Goal: Entertainment & Leisure: Consume media (video, audio)

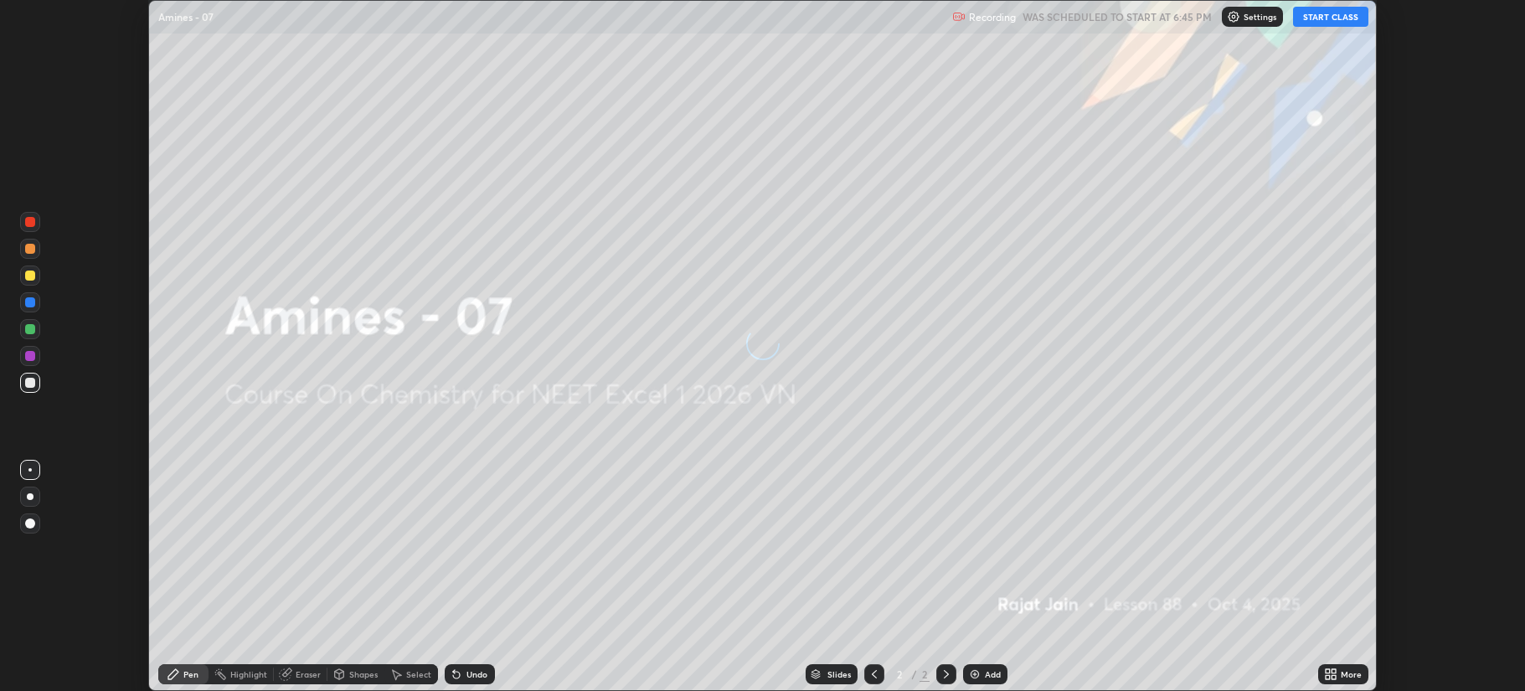
scroll to position [691, 1524]
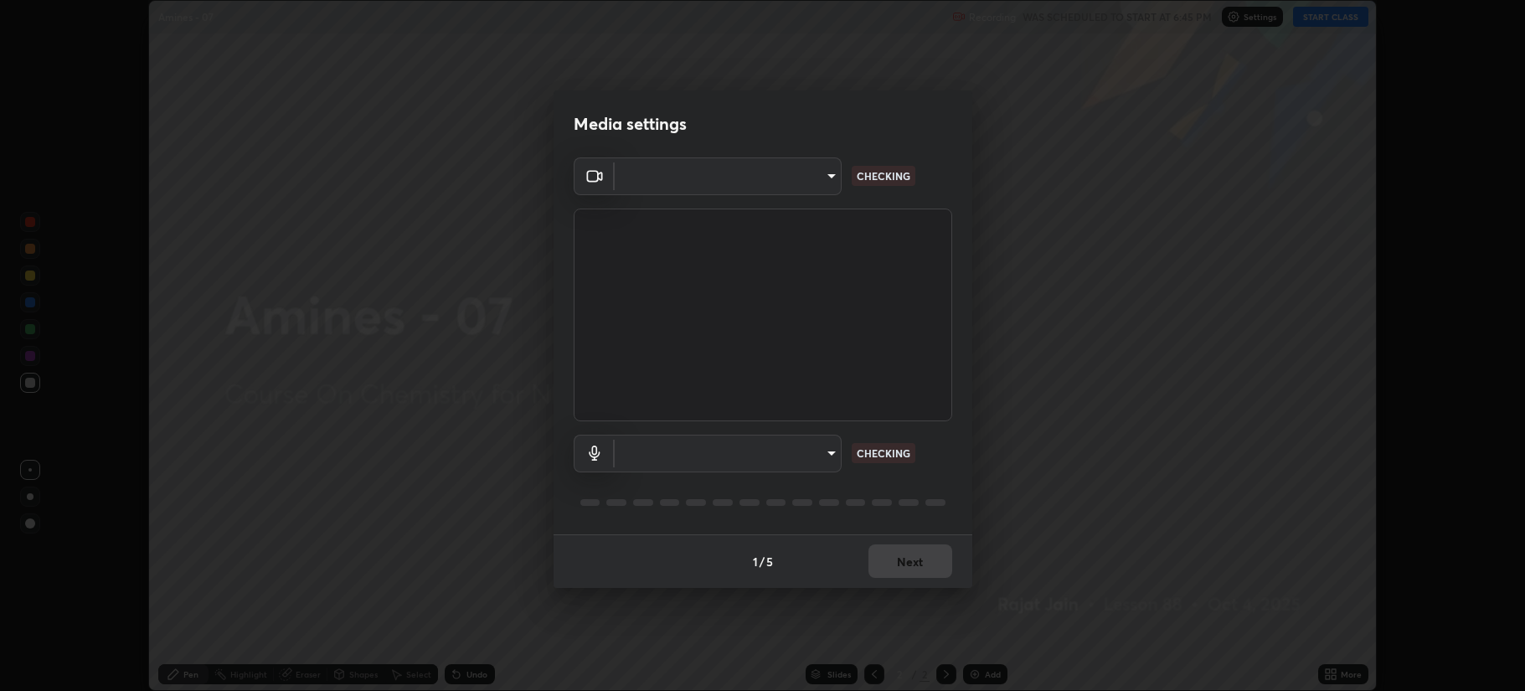
type input "b514d6723dd4d3c471526cd53b1784ca3f70d9044c5aa72a57affb8596088c16"
type input "4b0bcb73a5cd5ad7ac8f15a43def5814917f8cfc26a0fcb8ea41dee10f63b9ca"
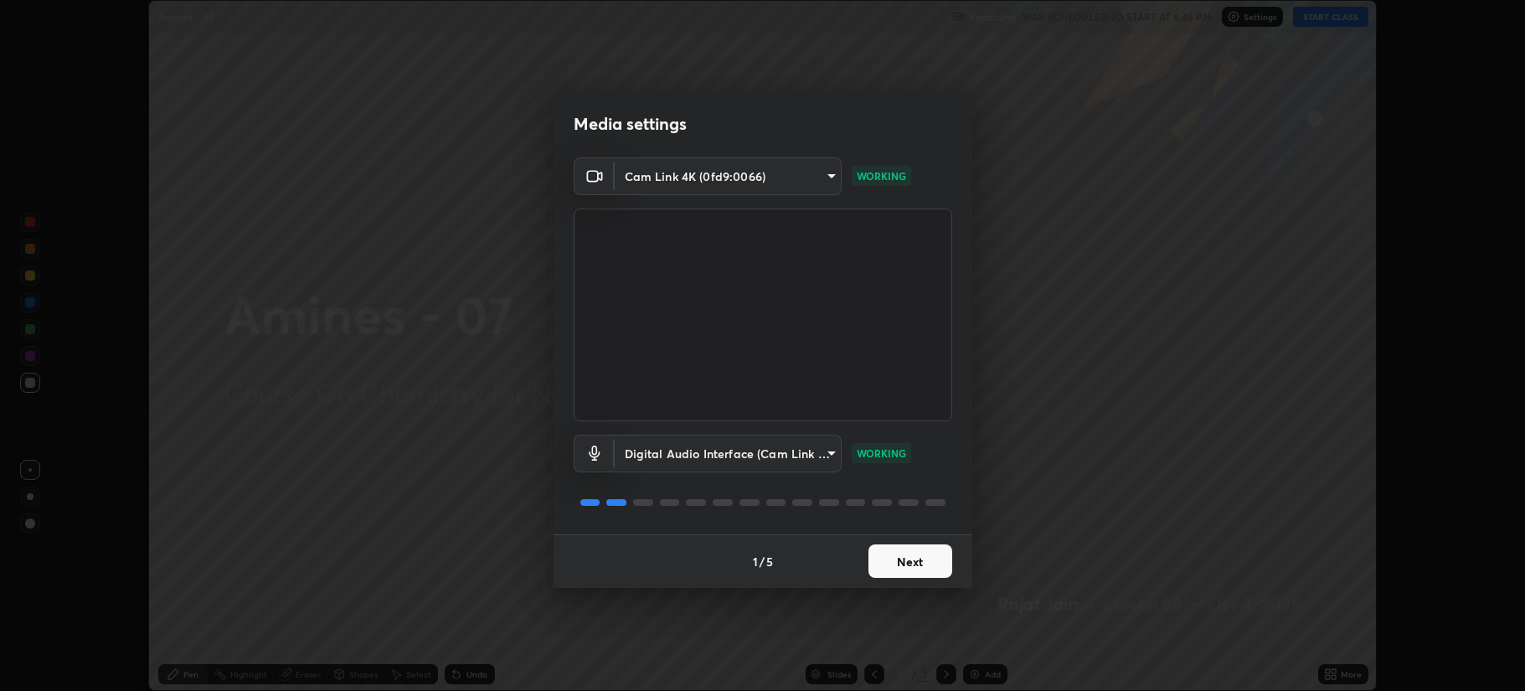
click at [930, 556] on button "Next" at bounding box center [910, 560] width 84 height 33
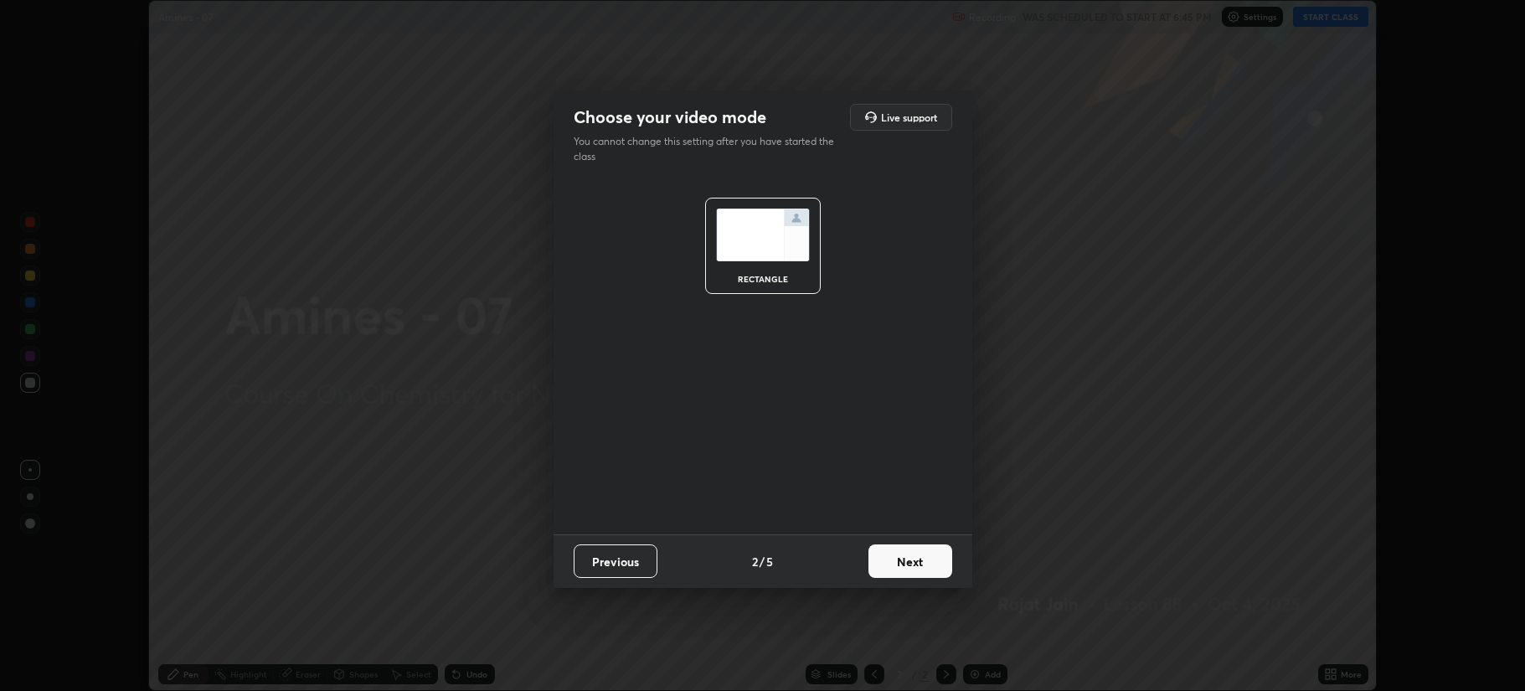
click at [930, 563] on button "Next" at bounding box center [910, 560] width 84 height 33
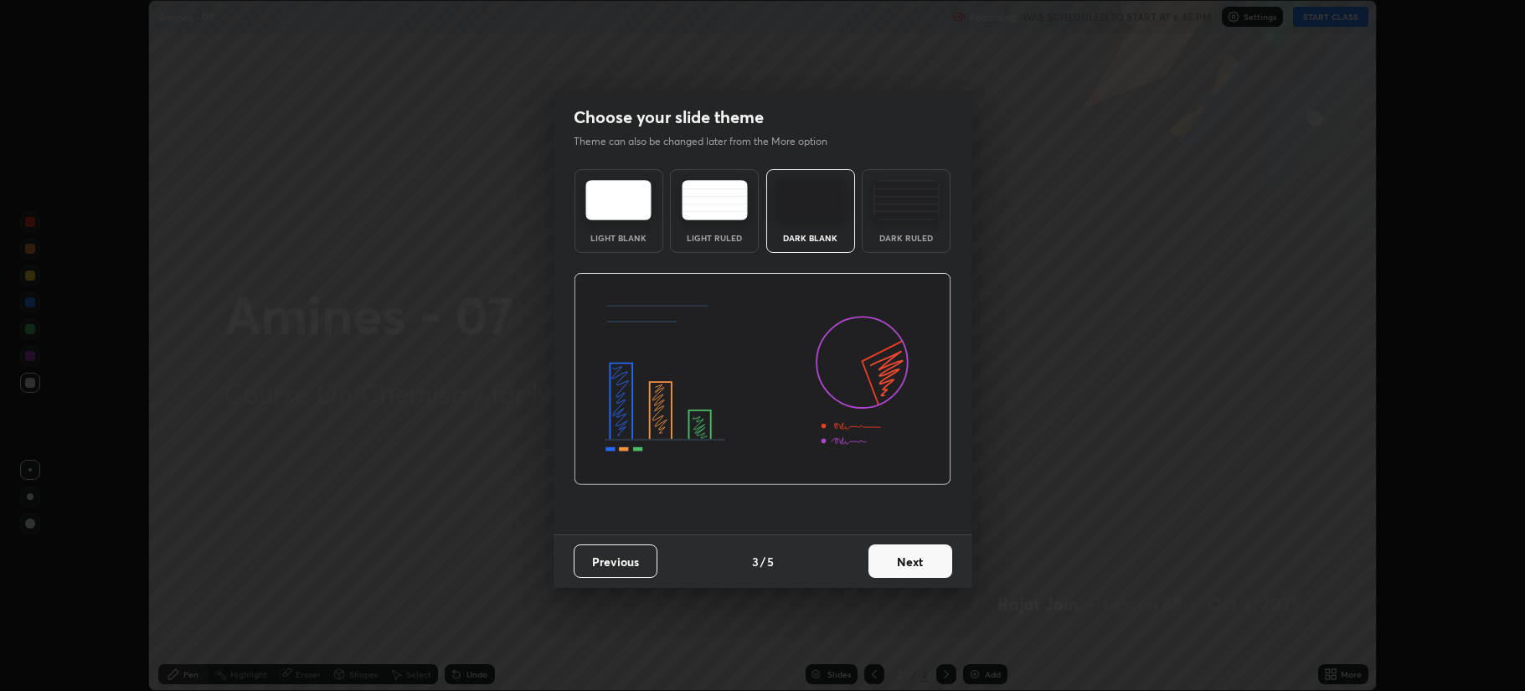
click at [926, 559] on button "Next" at bounding box center [910, 560] width 84 height 33
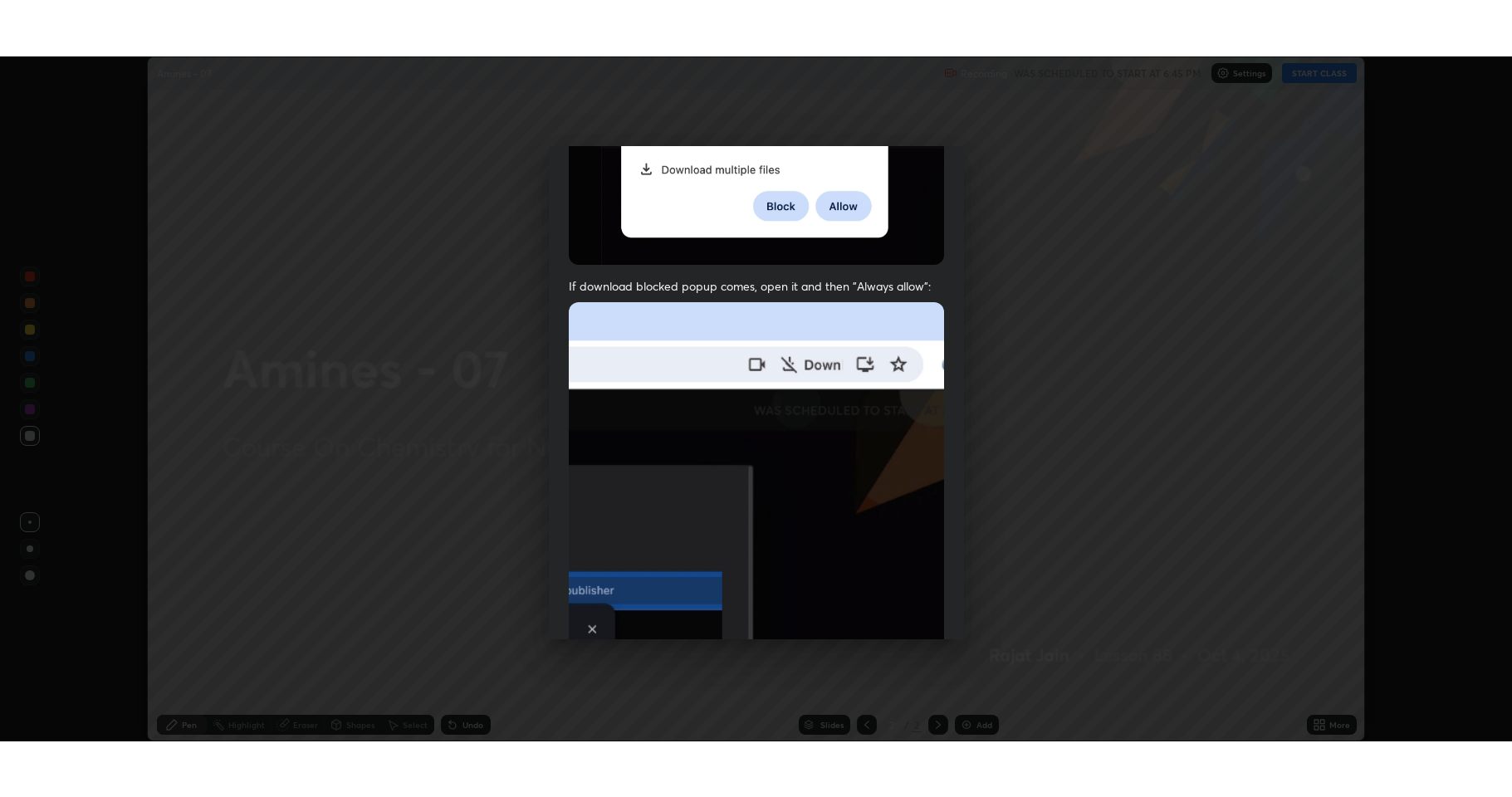
scroll to position [337, 0]
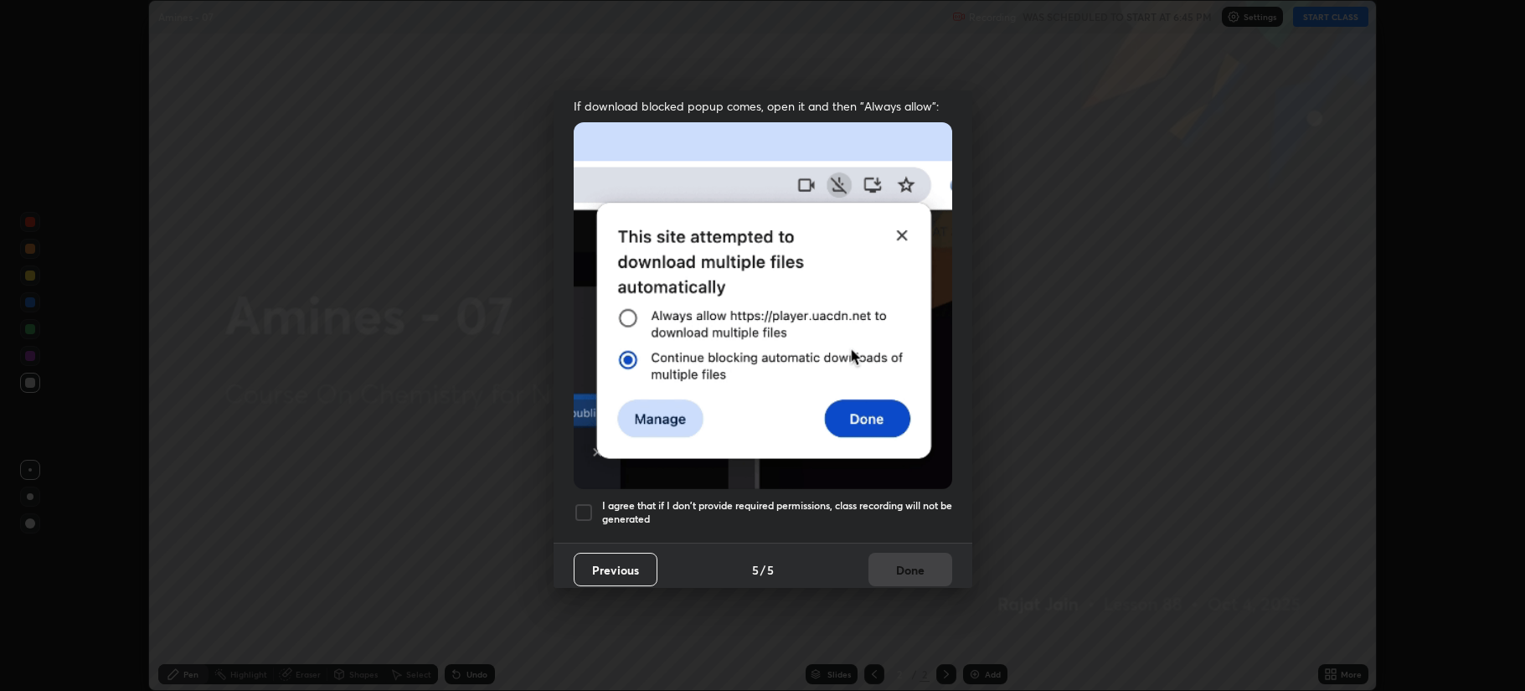
click at [586, 502] on div at bounding box center [583, 512] width 20 height 20
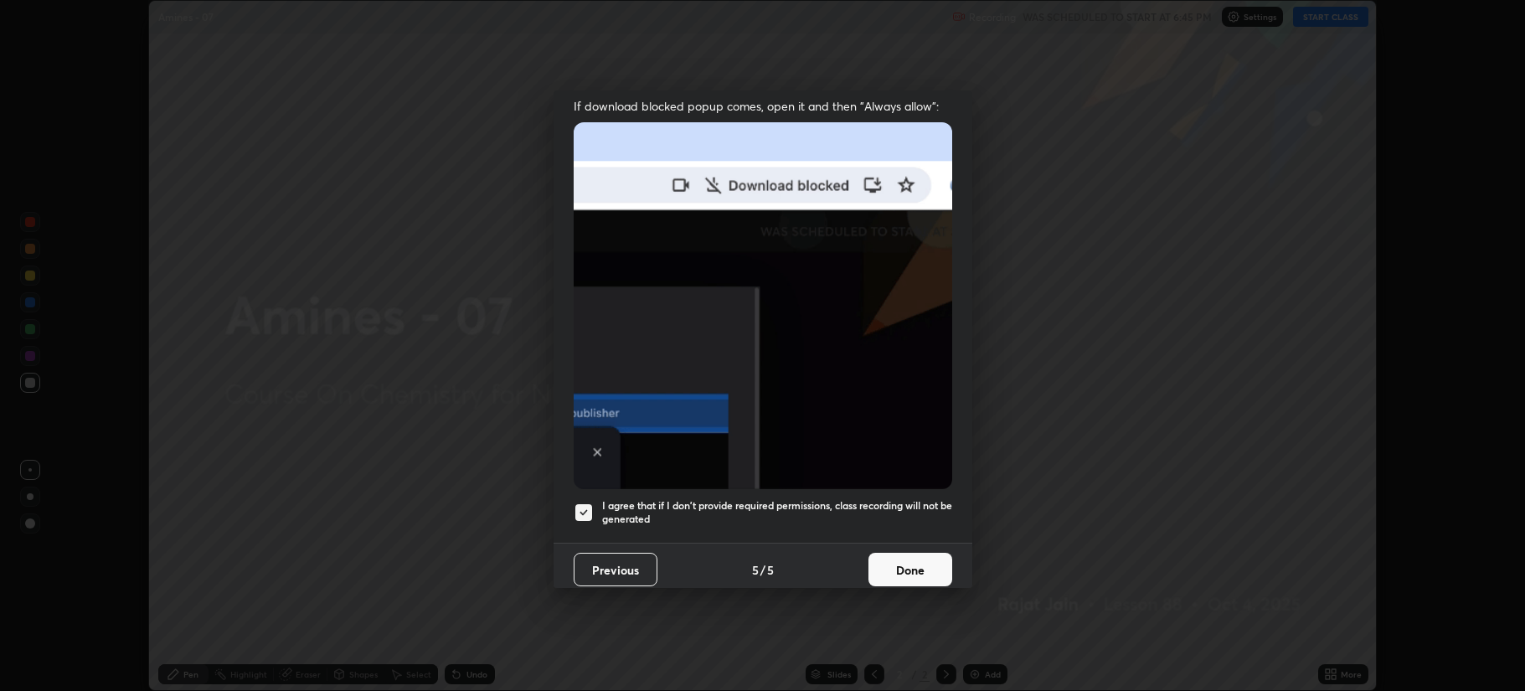
click at [897, 553] on button "Done" at bounding box center [910, 569] width 84 height 33
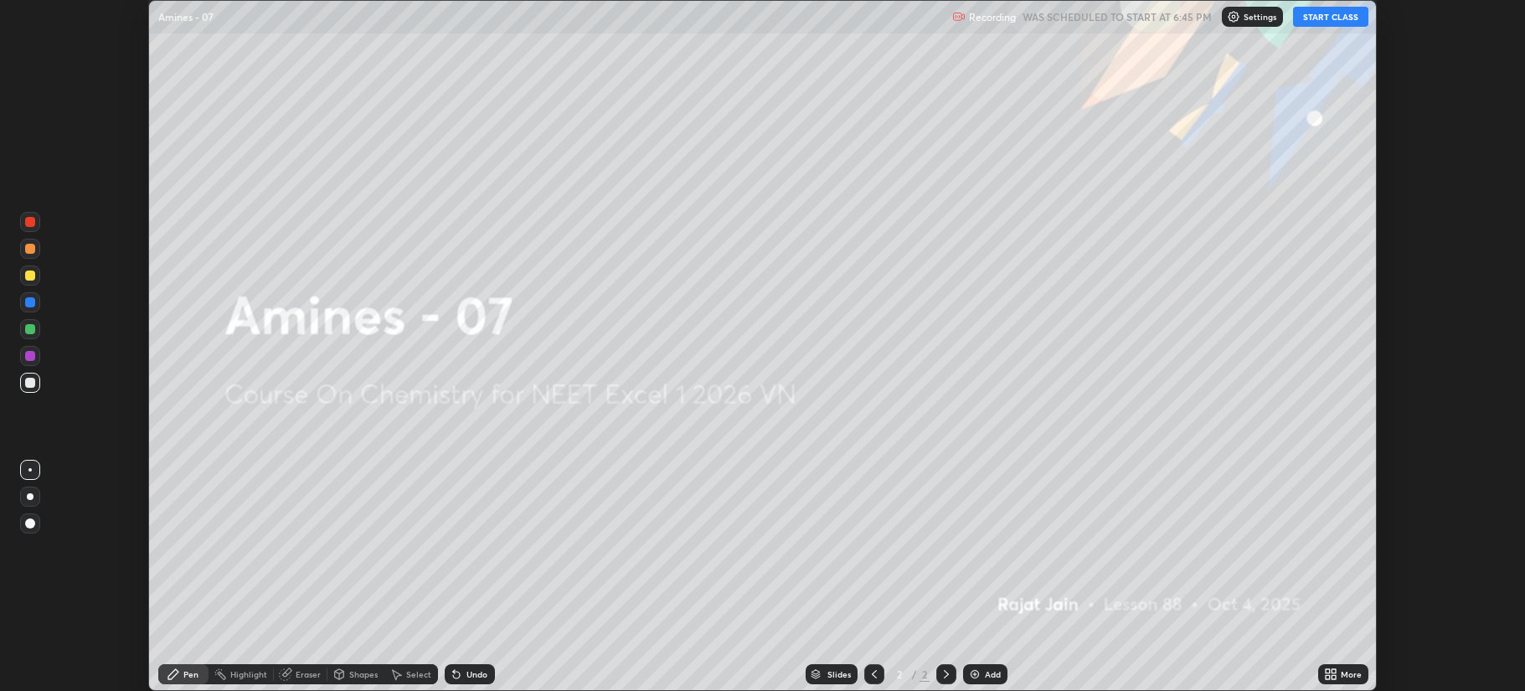
click at [1323, 16] on button "START CLASS" at bounding box center [1330, 17] width 75 height 20
click at [1343, 671] on div "More" at bounding box center [1350, 674] width 21 height 8
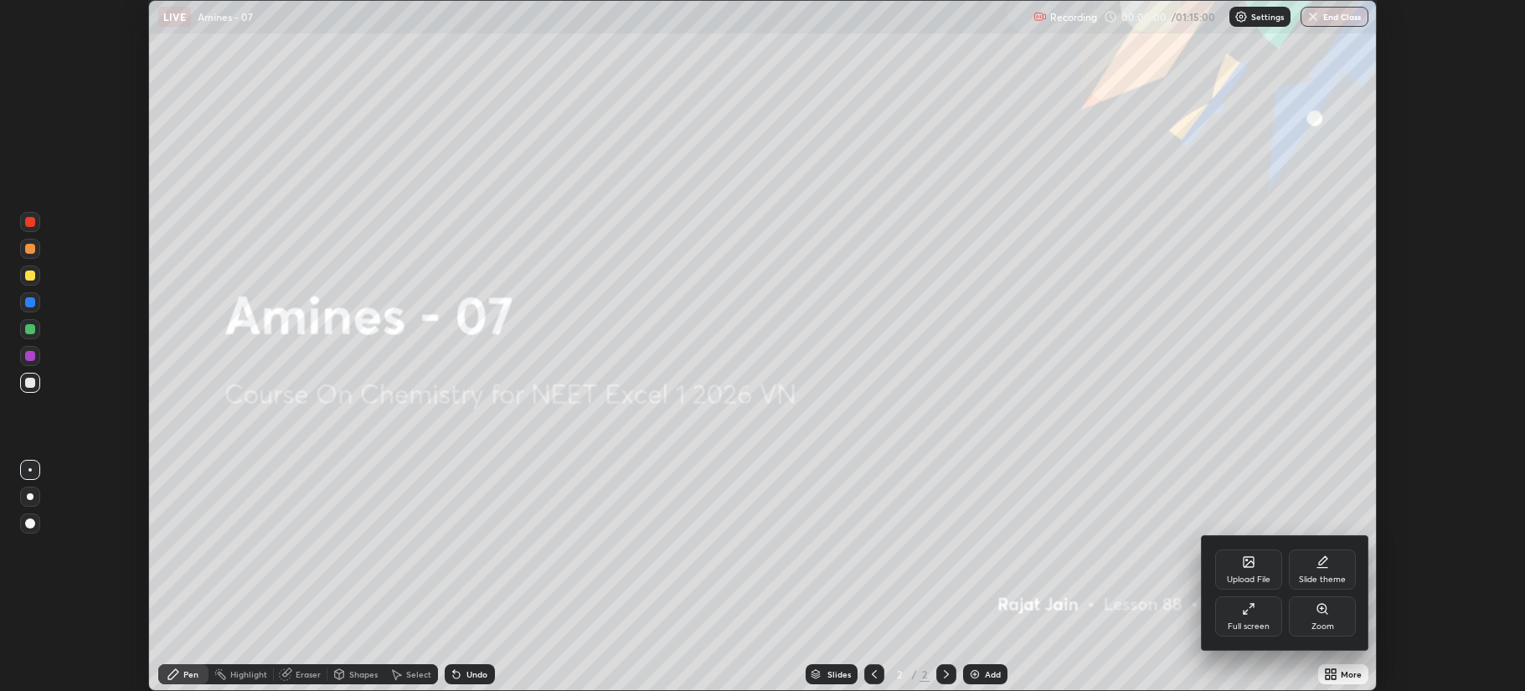
click at [1264, 609] on div "Full screen" at bounding box center [1248, 616] width 67 height 40
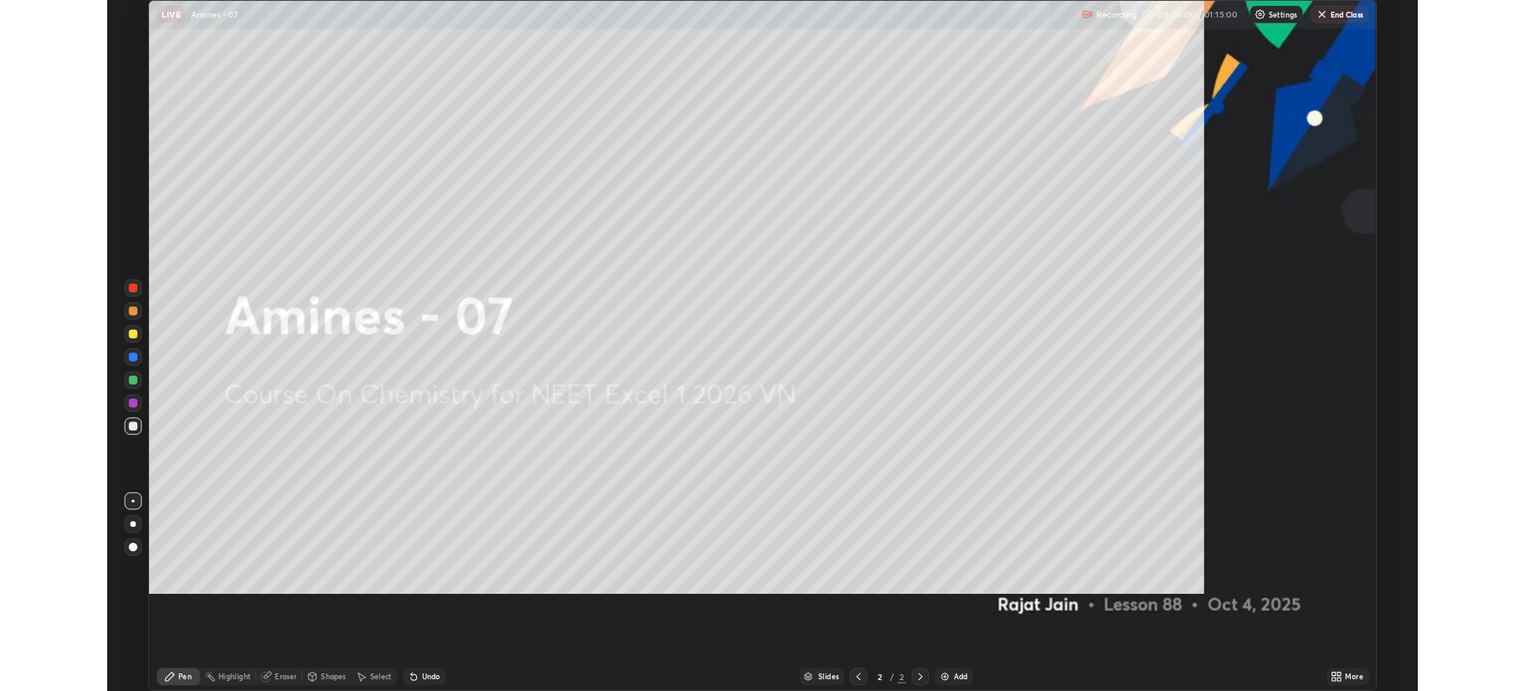
scroll to position [804, 1525]
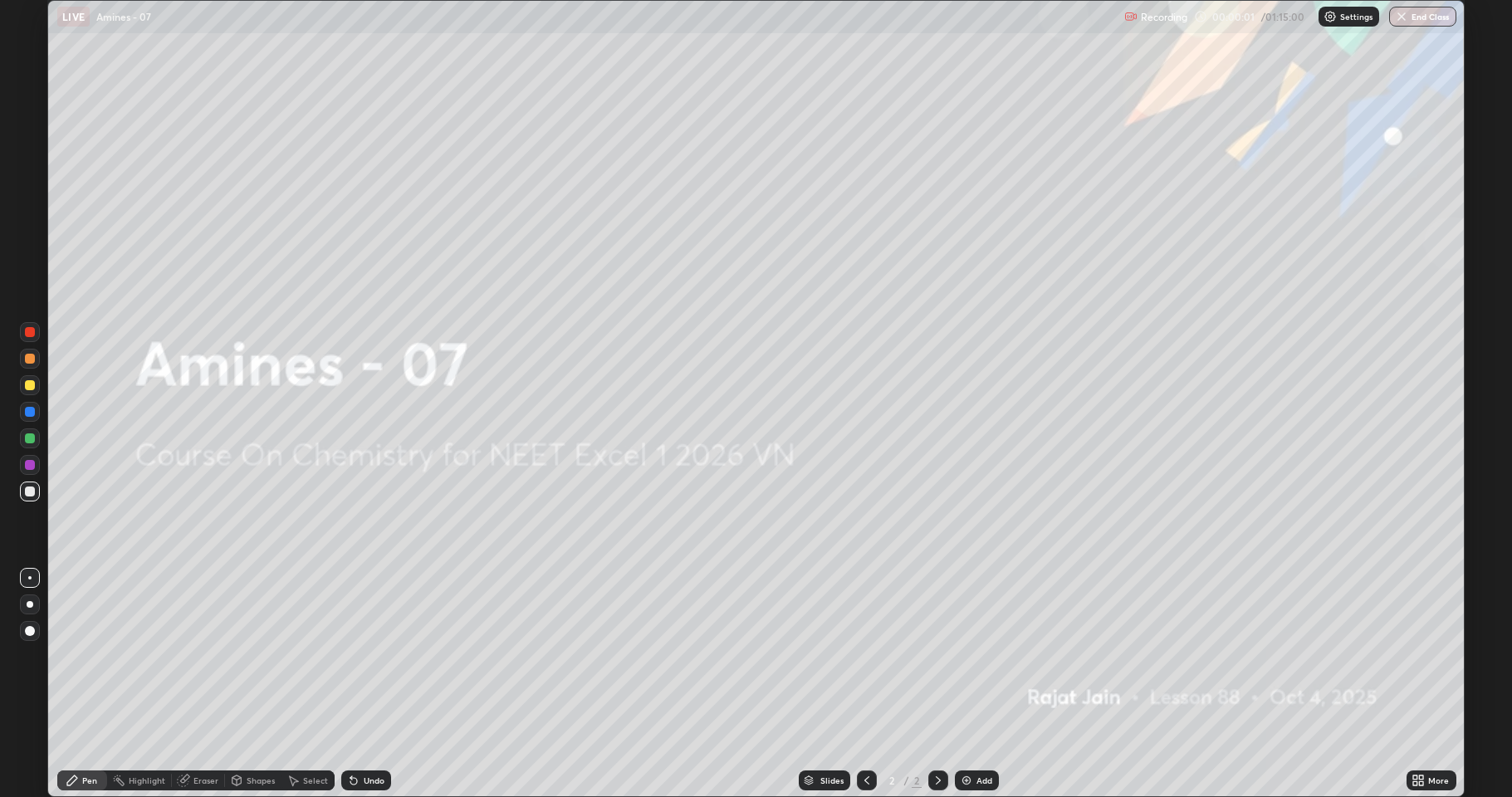
click at [984, 684] on div "Add" at bounding box center [985, 780] width 16 height 8
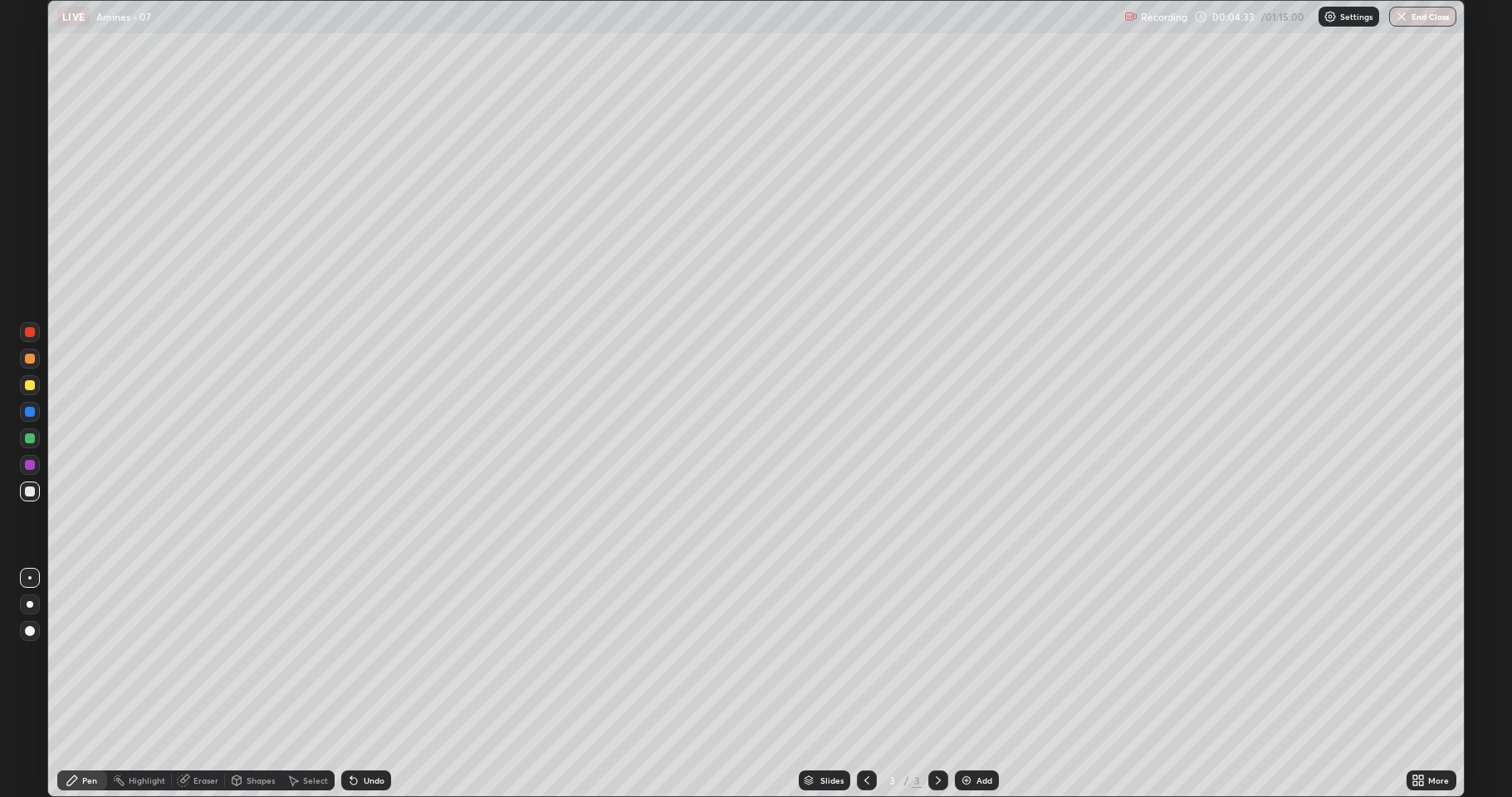
click at [980, 684] on div "Add" at bounding box center [985, 780] width 16 height 8
click at [1444, 684] on div "More" at bounding box center [1431, 780] width 50 height 20
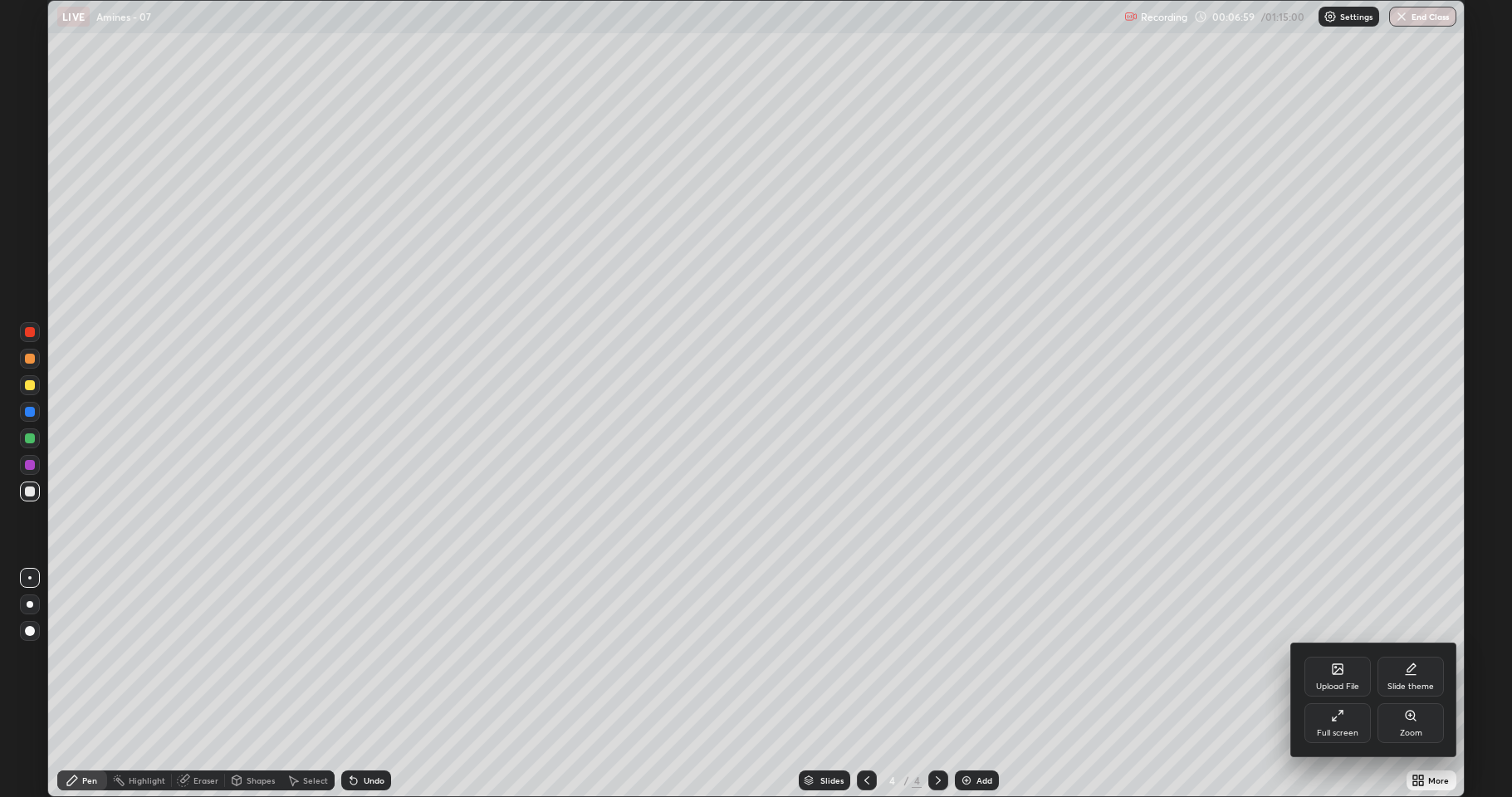
click at [1344, 684] on div "Full screen" at bounding box center [1337, 723] width 66 height 40
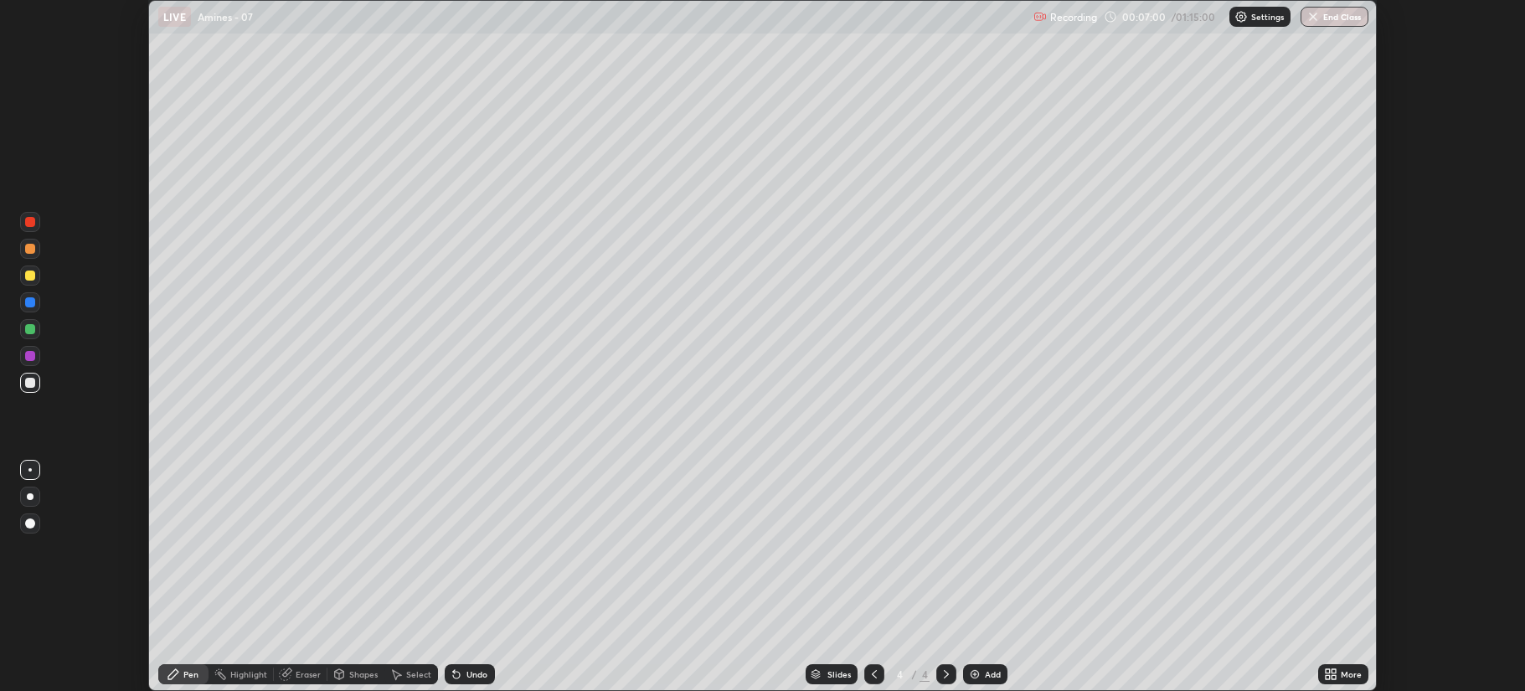
scroll to position [83028, 82194]
